Goal: Browse casually: Explore the website without a specific task or goal

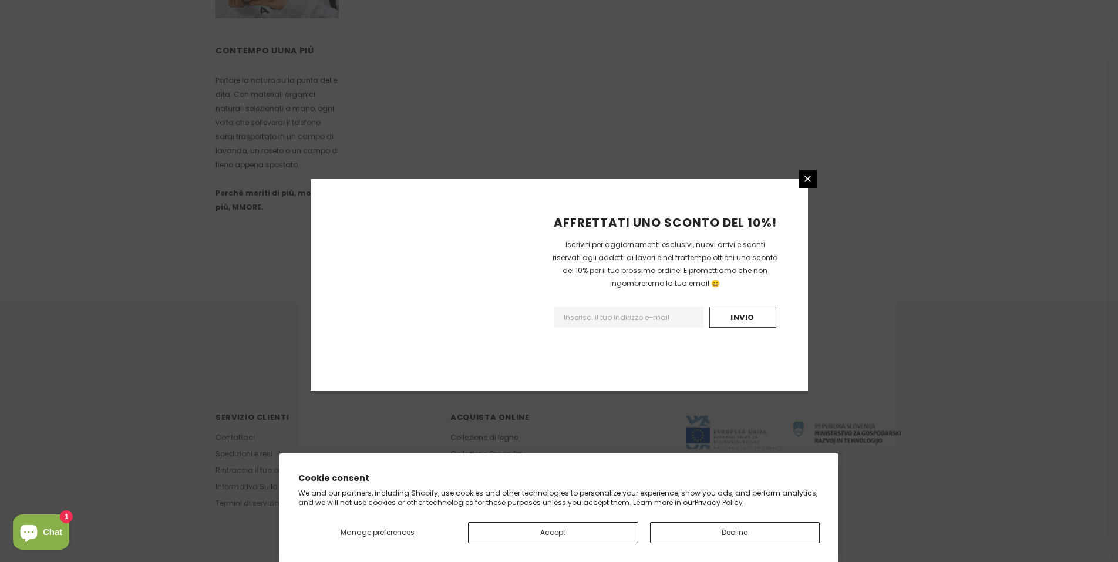
scroll to position [642, 0]
